Goal: Information Seeking & Learning: Learn about a topic

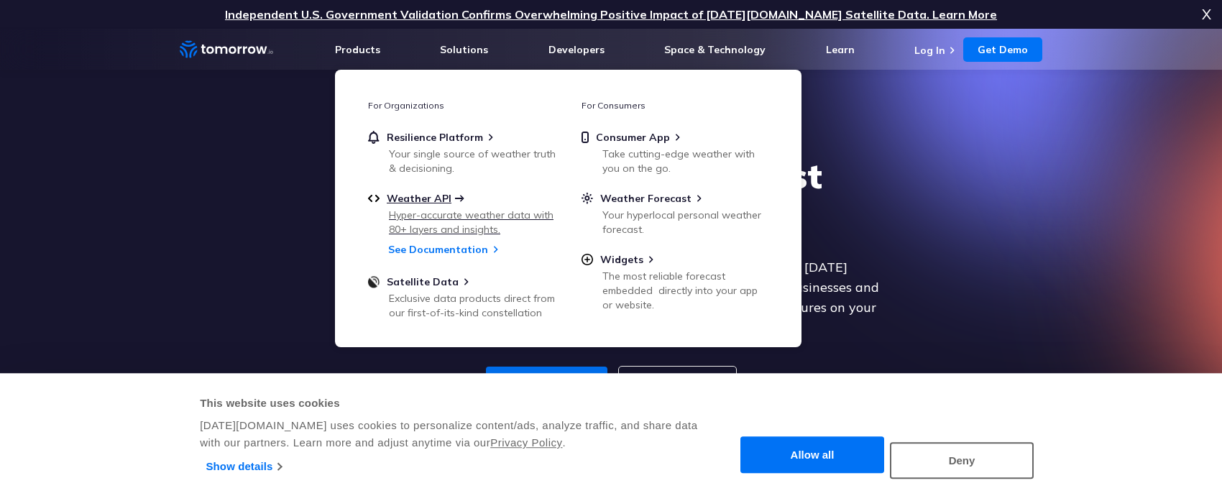
click at [433, 199] on span "Weather API" at bounding box center [419, 198] width 65 height 13
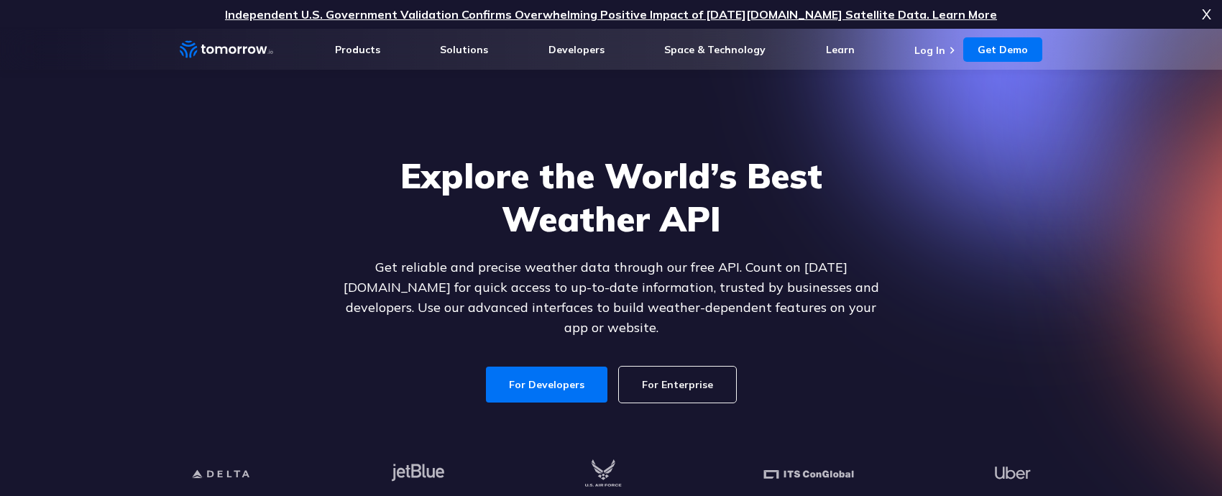
click at [1210, 16] on span "X" at bounding box center [1206, 14] width 9 height 29
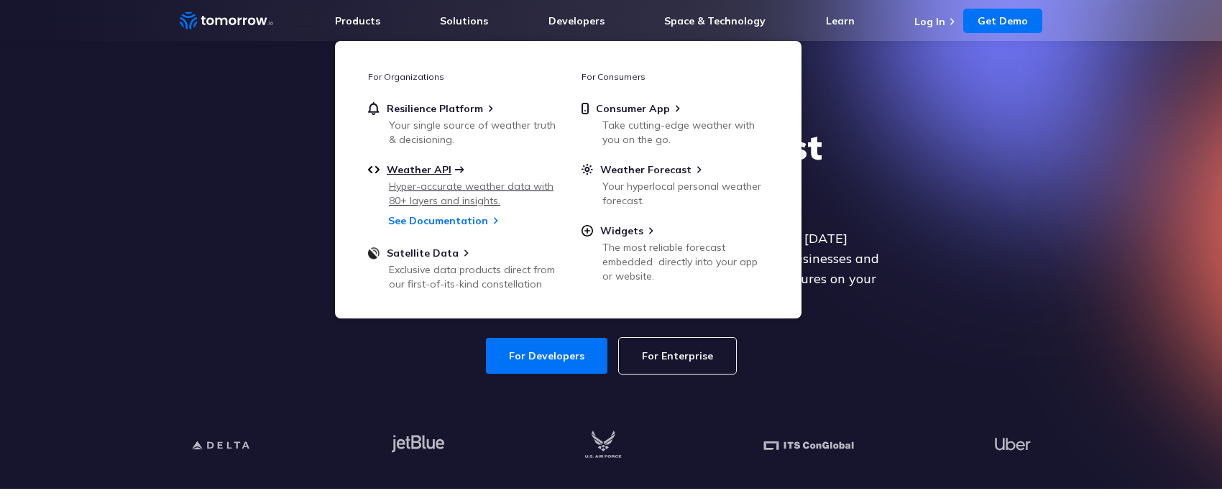
click at [424, 168] on span "Weather API" at bounding box center [419, 169] width 65 height 13
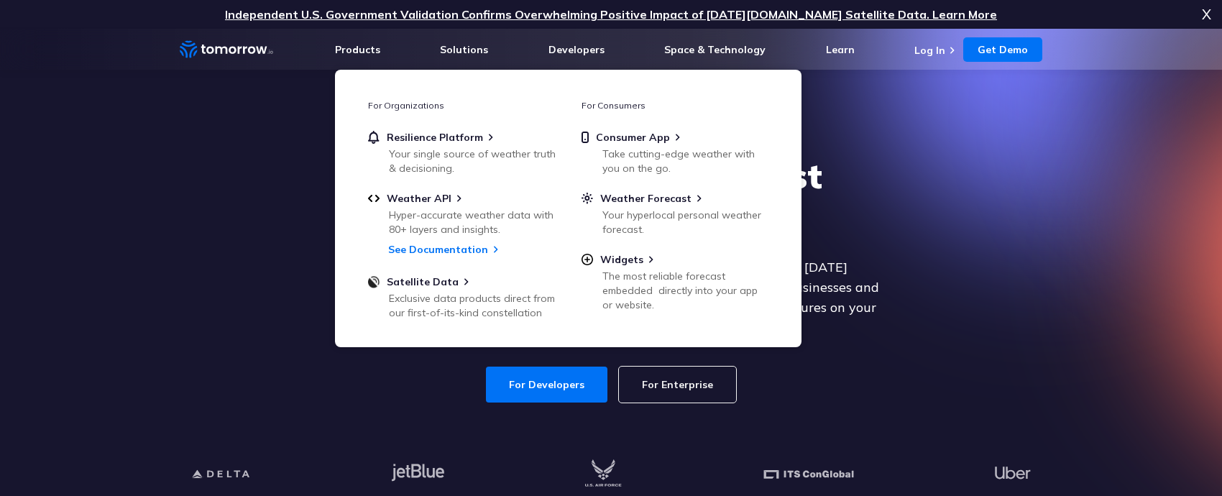
click at [1111, 252] on section "Explore the World’s Best Weather API Get reliable and precise weather data thro…" at bounding box center [611, 273] width 1222 height 489
click at [535, 375] on link "For Developers" at bounding box center [546, 385] width 121 height 36
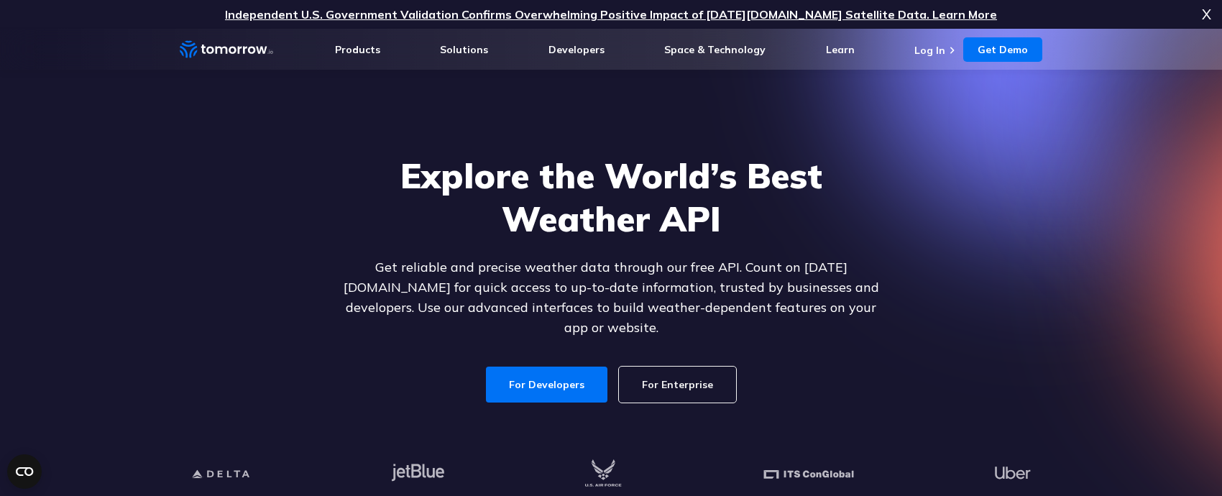
click at [668, 378] on link "For Enterprise" at bounding box center [677, 385] width 117 height 36
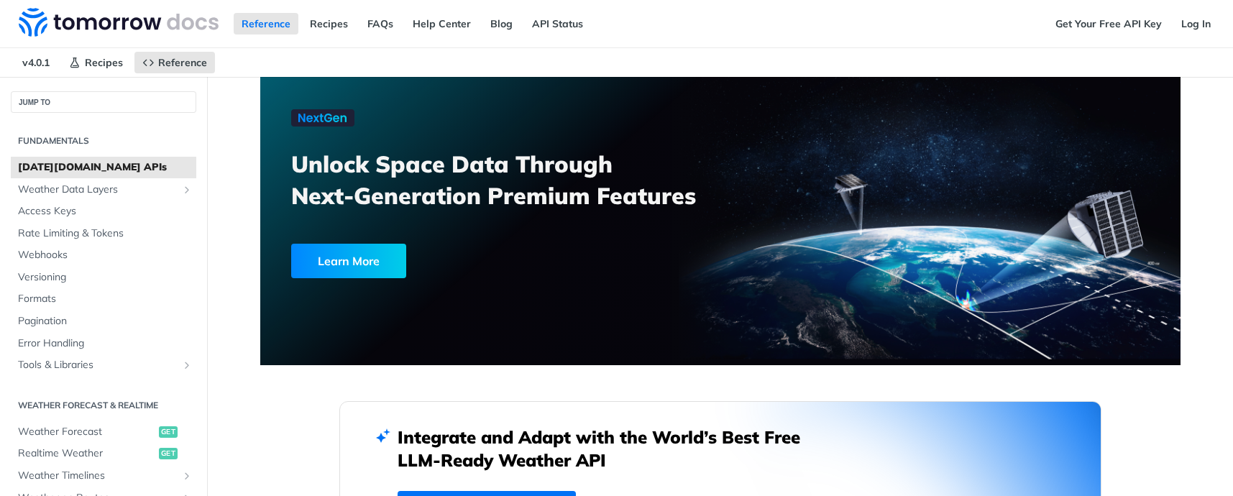
click at [373, 55] on nav "v4.0.1 Recipes Reference" at bounding box center [609, 62] width 1219 height 29
click at [889, 39] on div "Reference Recipes FAQs Help Center Blog API Status" at bounding box center [523, 23] width 1047 height 47
drag, startPoint x: 907, startPoint y: 71, endPoint x: 914, endPoint y: 69, distance: 8.2
click at [907, 70] on nav "v4.0.1 Recipes Reference" at bounding box center [553, 62] width 1106 height 29
